Goal: Find specific page/section: Find specific page/section

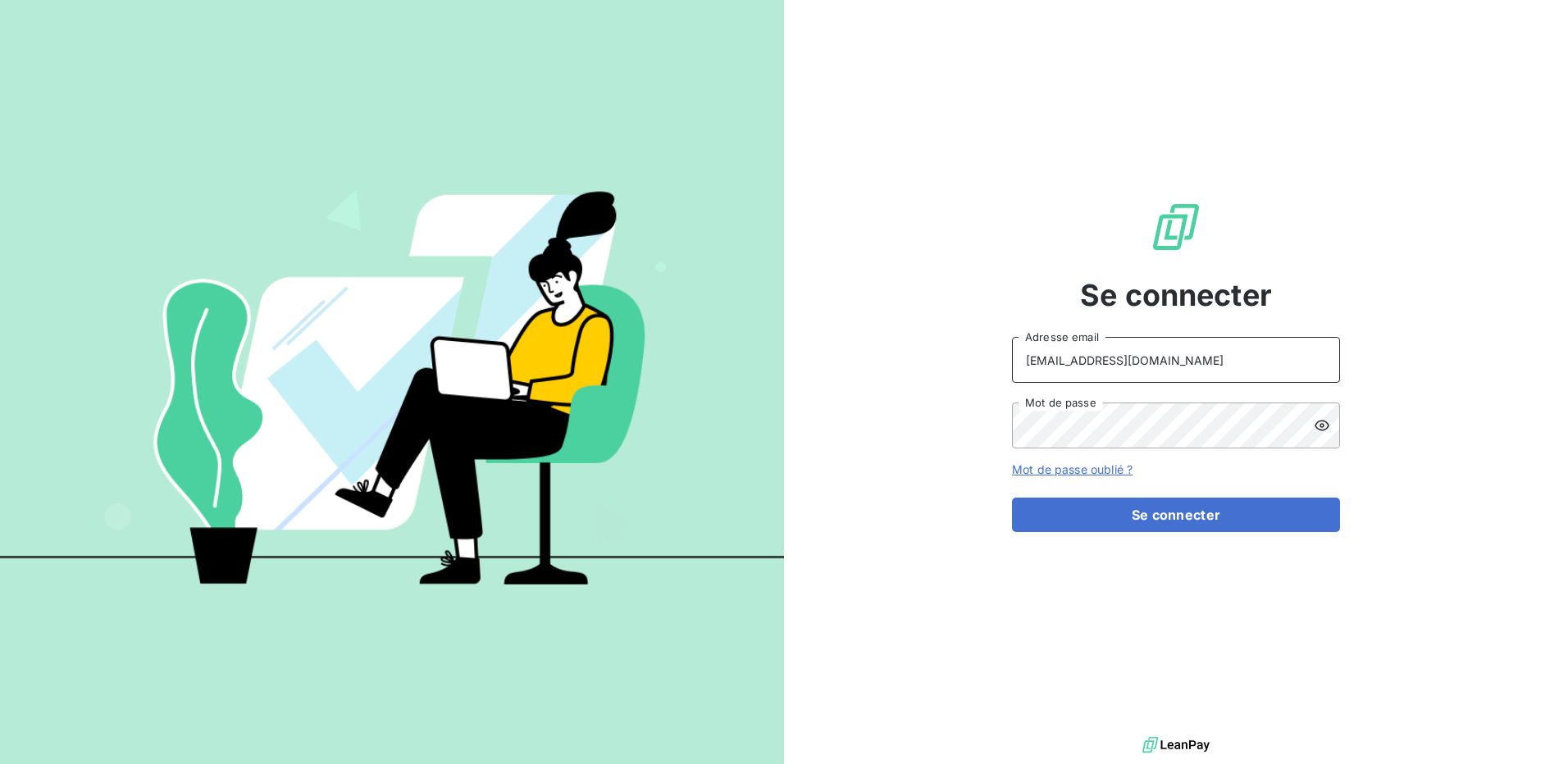
drag, startPoint x: 1235, startPoint y: 362, endPoint x: 1219, endPoint y: 361, distance: 16.0
click at [1235, 362] on input "compta@easyweld.fr" at bounding box center [1176, 359] width 328 height 46
type input "P.MESSANT@SOUDECOUP.FR"
click at [1120, 524] on button "Se connecter" at bounding box center [1176, 514] width 328 height 34
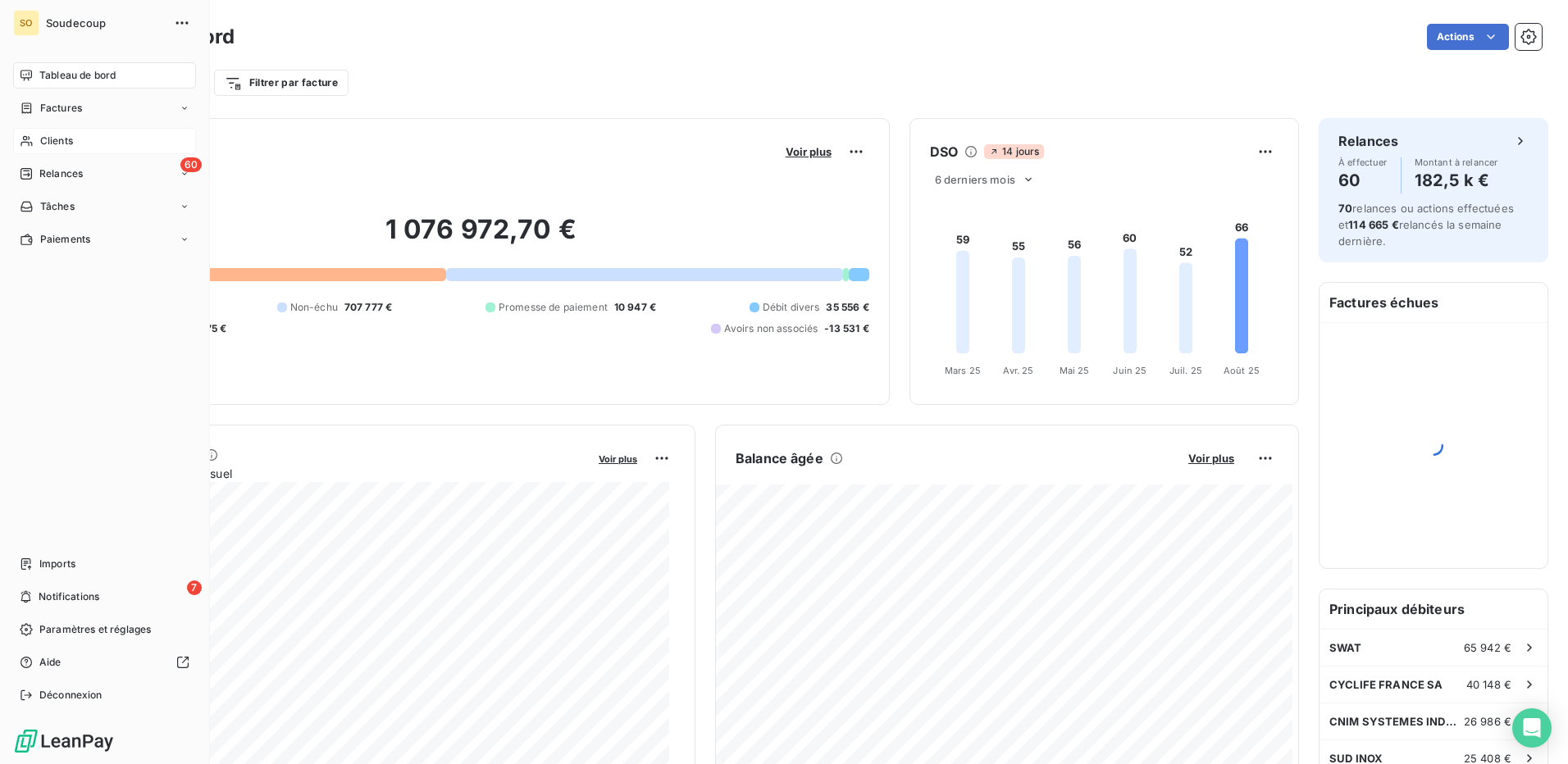
click at [35, 139] on div "Clients" at bounding box center [104, 141] width 183 height 26
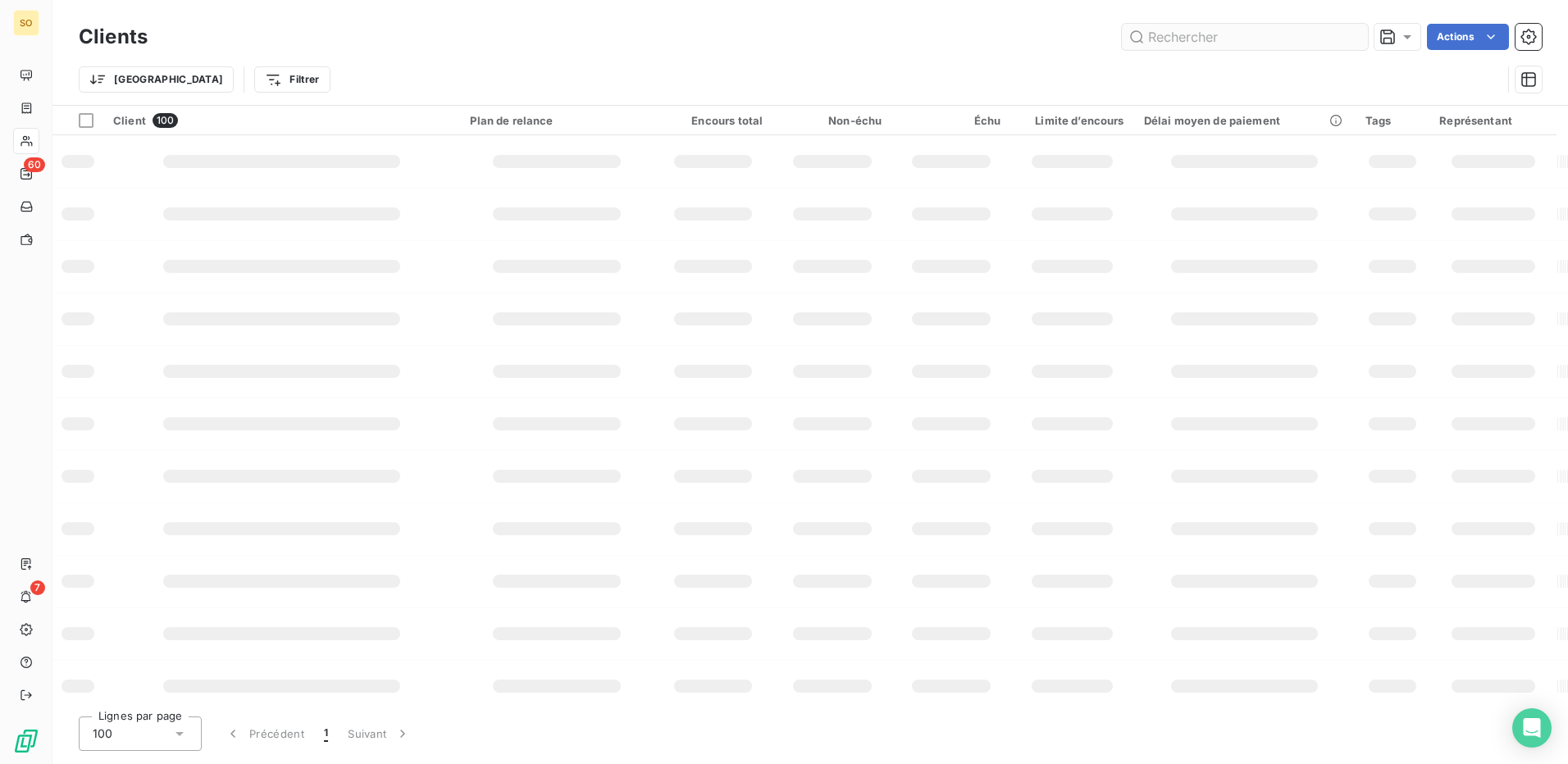
click at [1198, 40] on input "text" at bounding box center [1245, 36] width 246 height 26
type input "prodefi"
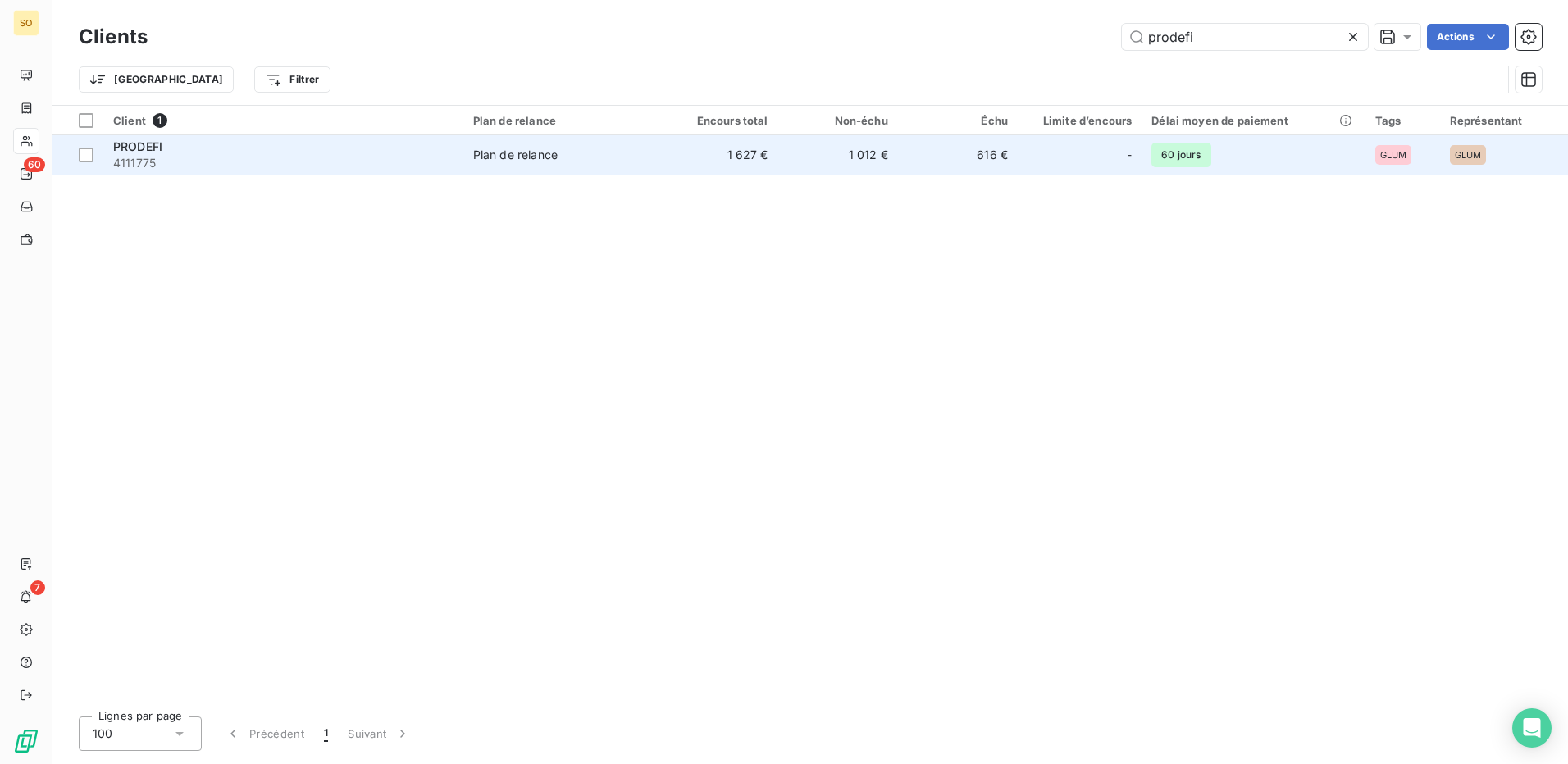
click at [512, 148] on div "Plan de relance" at bounding box center [515, 155] width 84 height 17
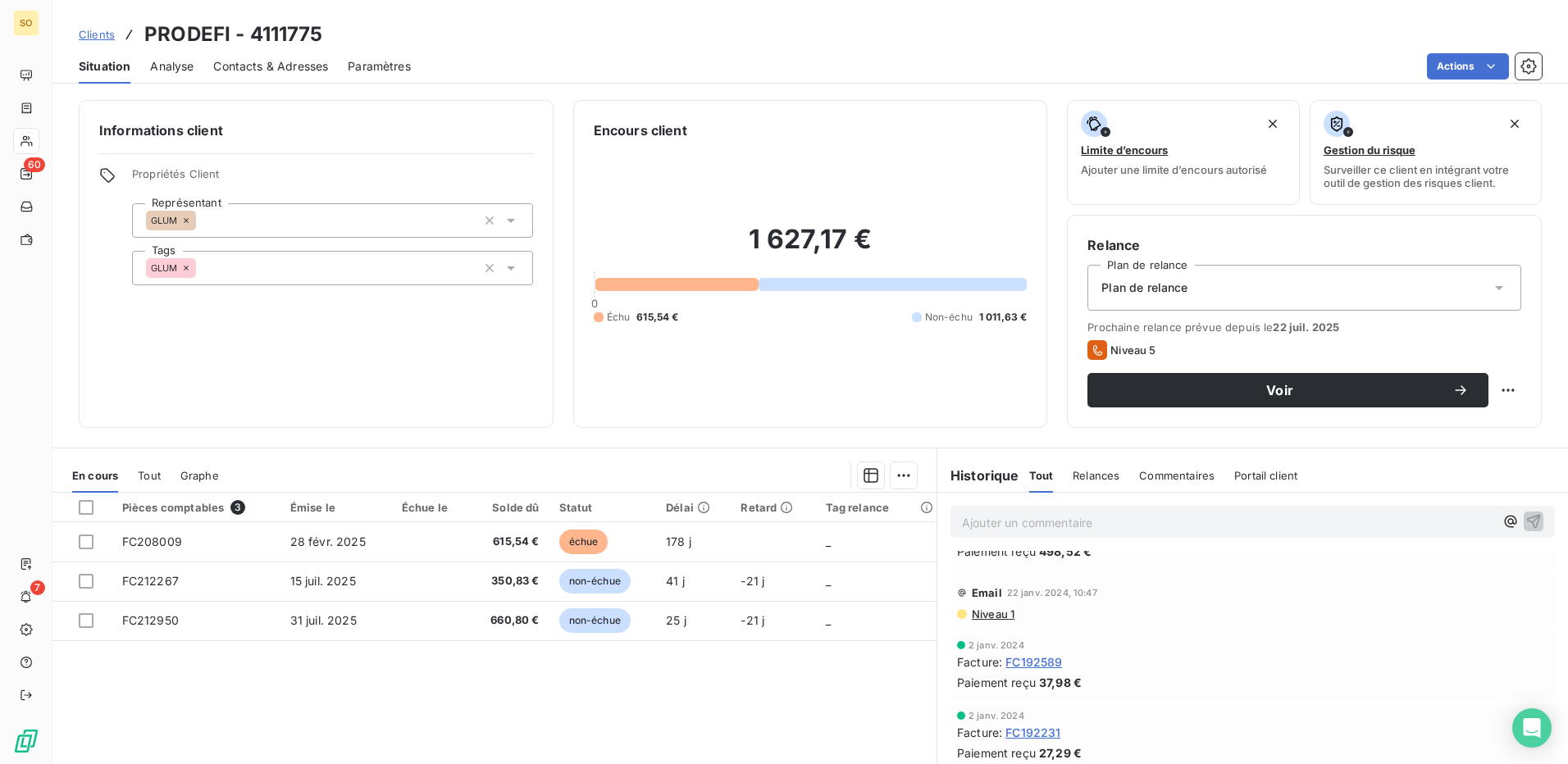
scroll to position [3936, 0]
